Goal: Task Accomplishment & Management: Manage account settings

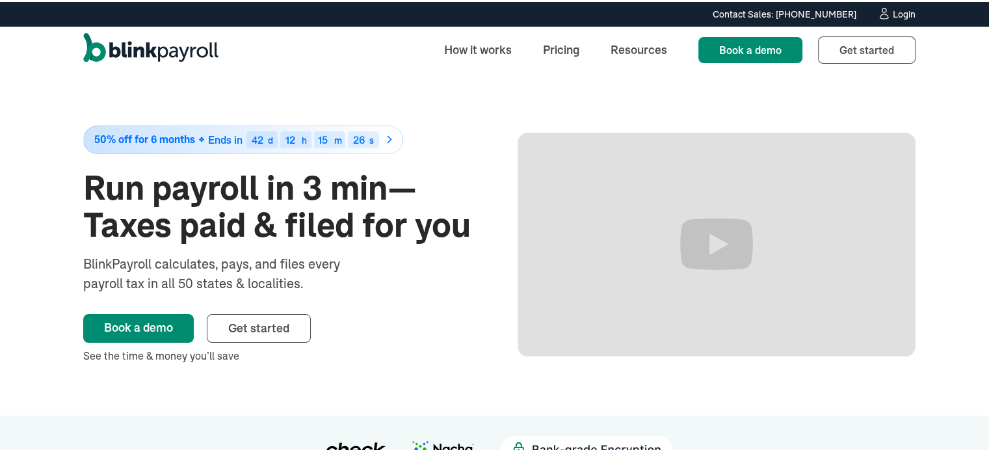
drag, startPoint x: 0, startPoint y: 0, endPoint x: 890, endPoint y: 12, distance: 889.9
click at [893, 12] on div "Login" at bounding box center [904, 12] width 23 height 9
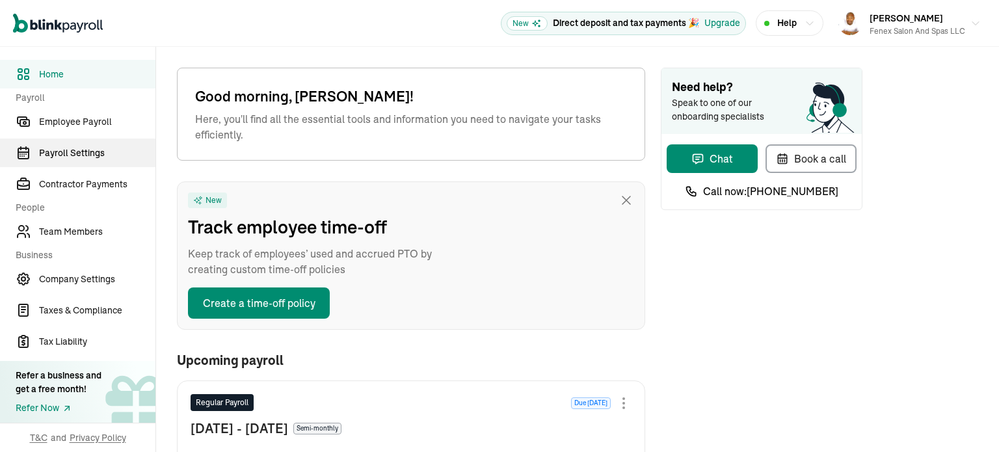
type input "[DATE]"
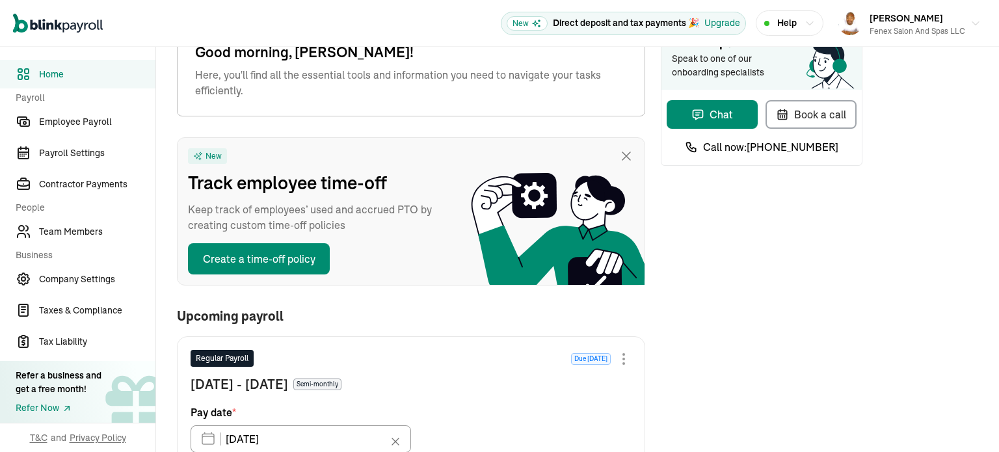
scroll to position [34, 0]
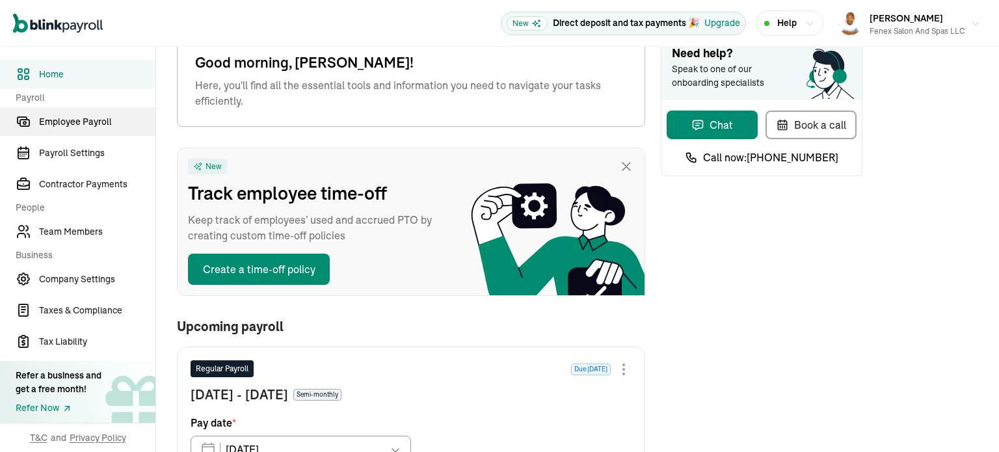
click at [77, 122] on span "Employee Payroll" at bounding box center [97, 122] width 116 height 14
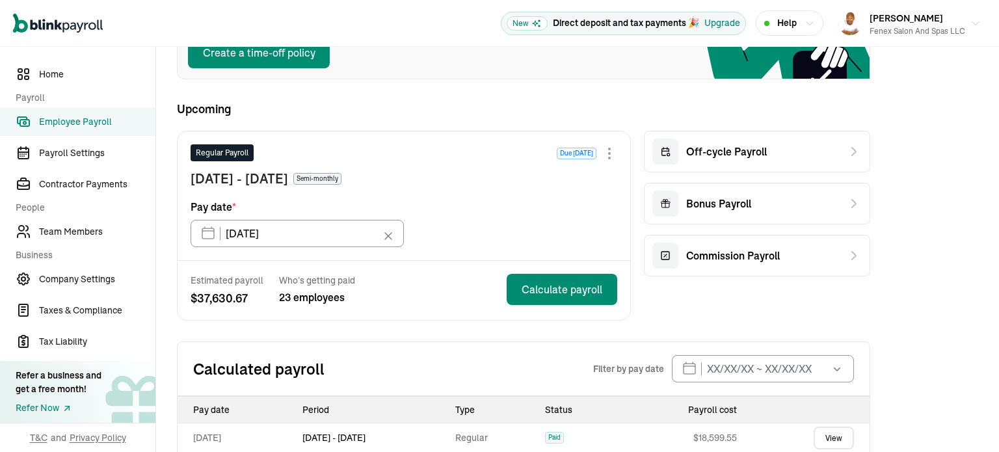
scroll to position [185, 0]
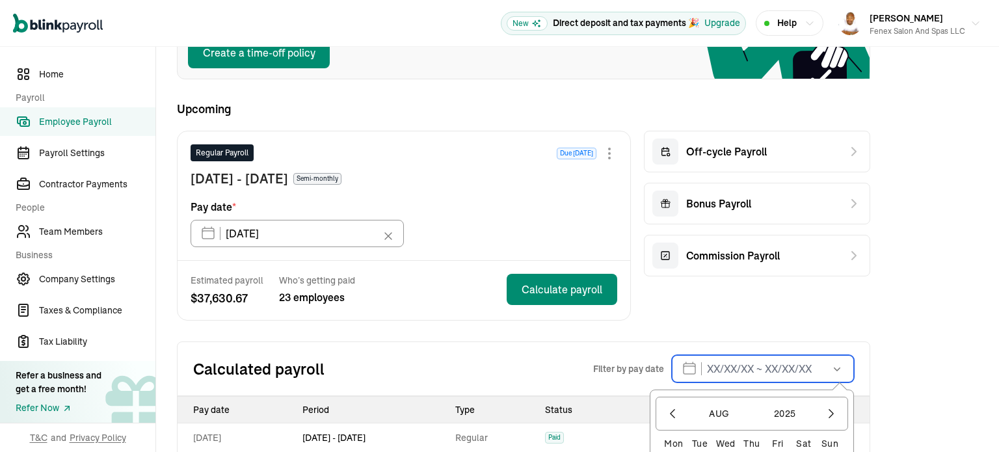
drag, startPoint x: 739, startPoint y: 372, endPoint x: 712, endPoint y: 366, distance: 28.1
click at [712, 366] on input "text" at bounding box center [763, 368] width 182 height 27
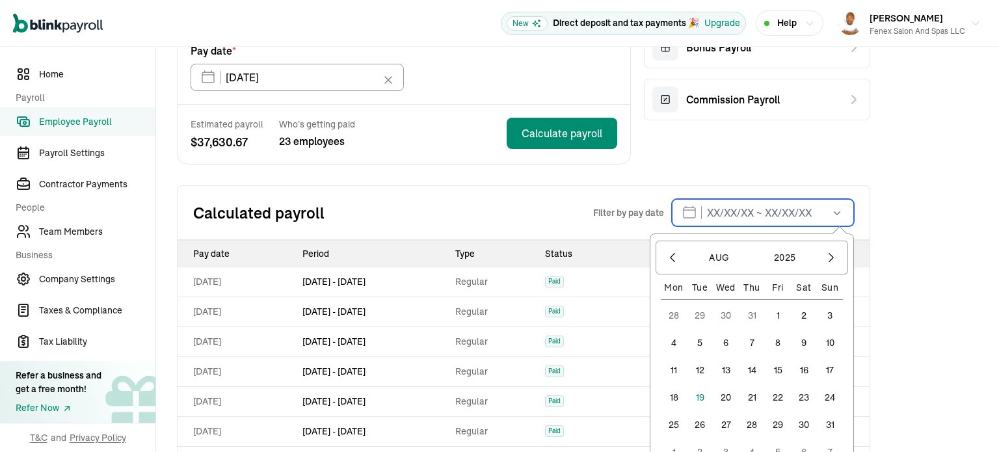
scroll to position [341, 0]
click at [779, 368] on button "15" at bounding box center [778, 370] width 26 height 26
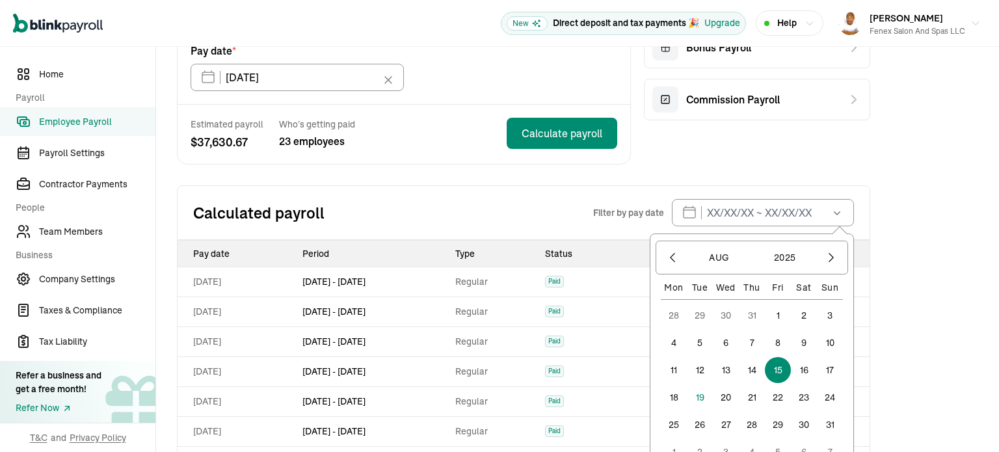
click at [779, 368] on button "15" at bounding box center [778, 370] width 26 height 26
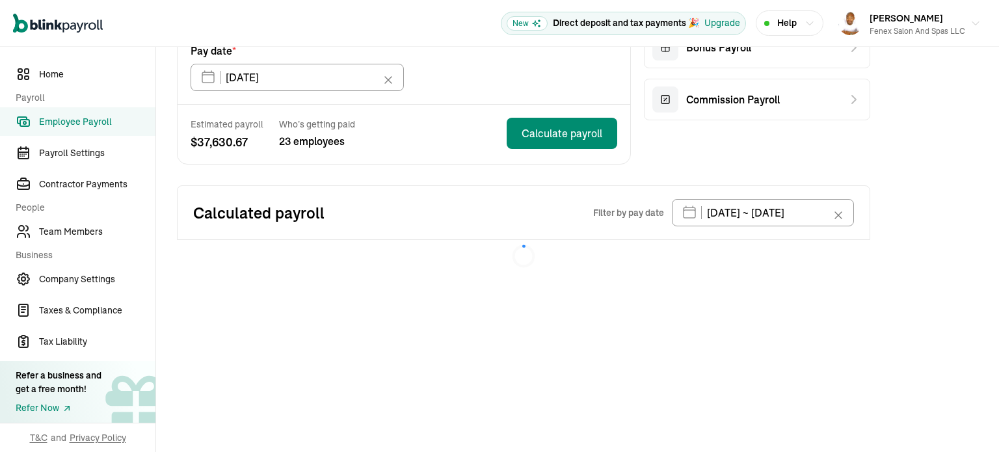
type input "[DATE] ~ [DATE]"
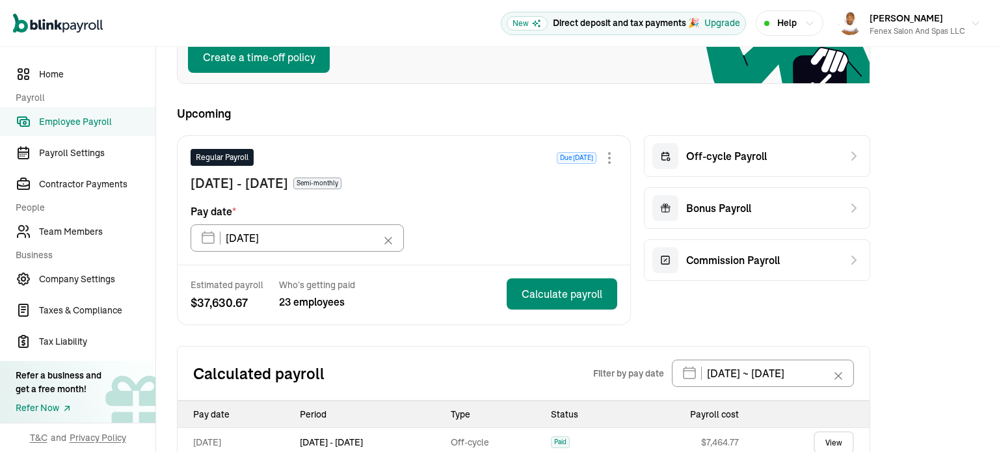
scroll to position [204, 0]
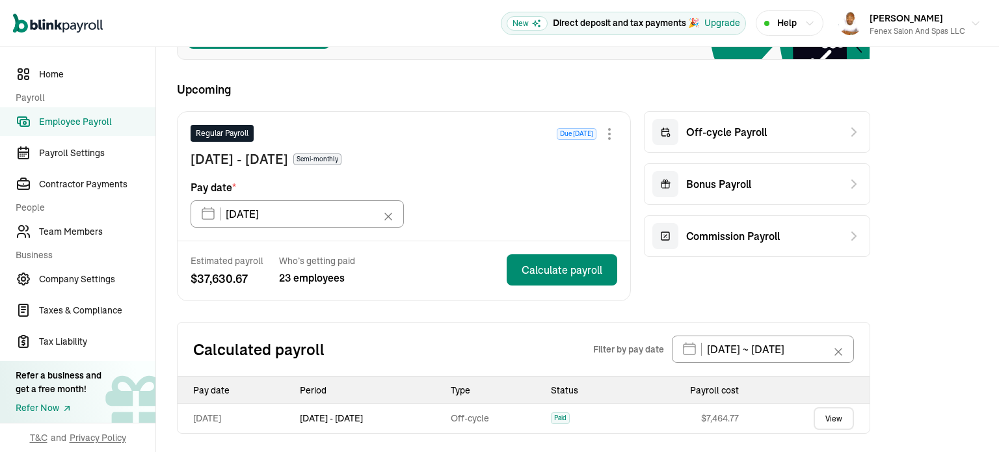
click at [827, 414] on link "View" at bounding box center [834, 418] width 40 height 23
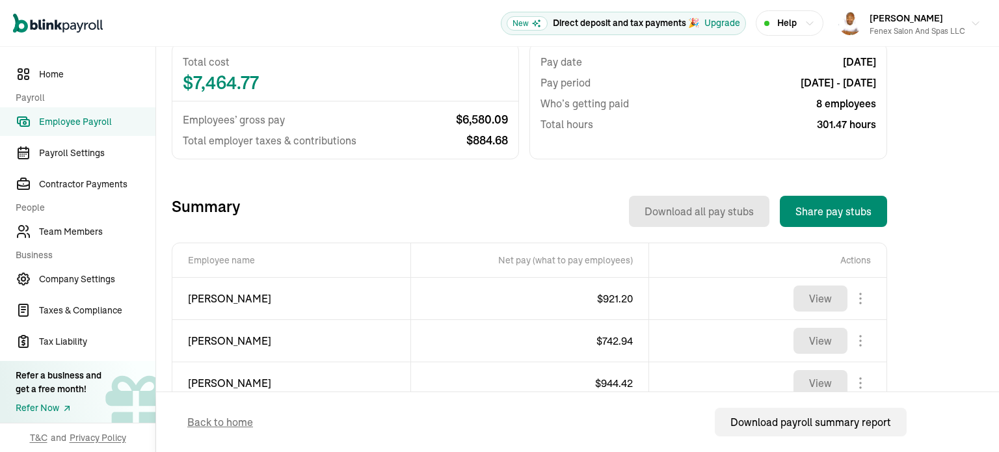
scroll to position [302, 0]
drag, startPoint x: 822, startPoint y: 205, endPoint x: 742, endPoint y: 267, distance: 102.0
click at [742, 267] on th "Actions" at bounding box center [768, 260] width 238 height 34
click at [847, 207] on button "Share pay stubs" at bounding box center [833, 210] width 107 height 31
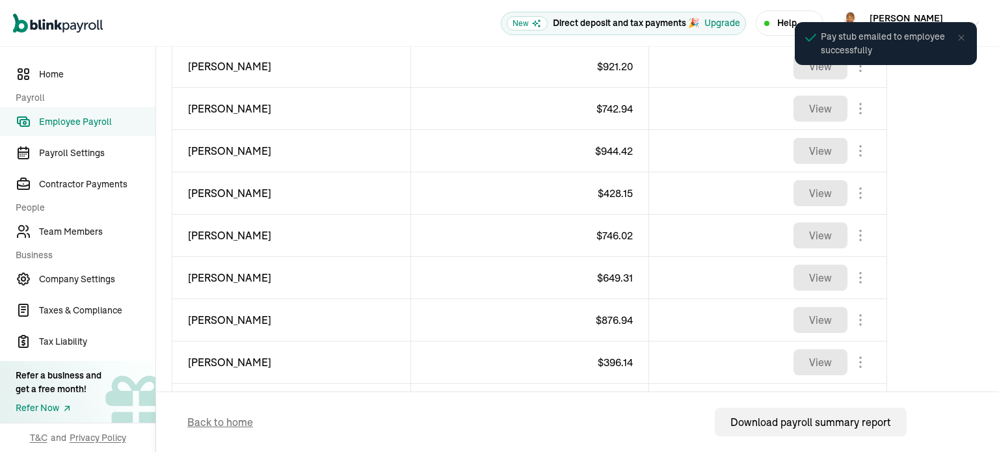
scroll to position [578, 0]
